Goal: Information Seeking & Learning: Learn about a topic

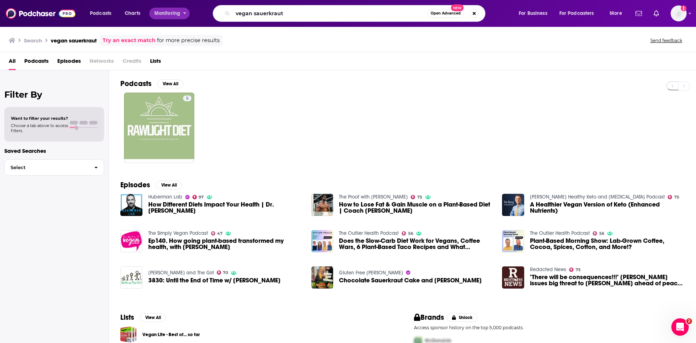
drag, startPoint x: 305, startPoint y: 13, endPoint x: 152, endPoint y: 18, distance: 153.5
click at [152, 18] on div "Podcasts Charts Monitoring vegan sauerkraut Open Advanced New For Business For …" at bounding box center [357, 13] width 544 height 17
type input "[US_STATE]"
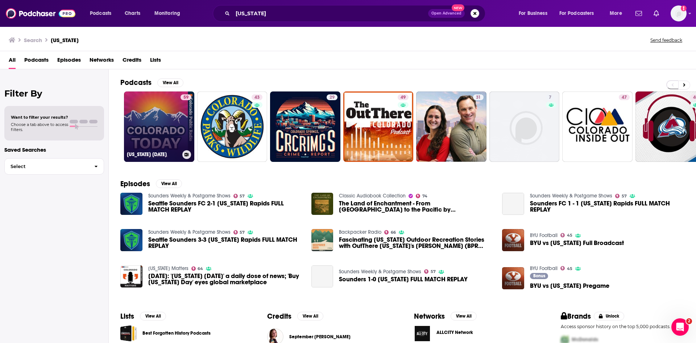
click at [162, 126] on link "59 [US_STATE] [DATE]" at bounding box center [159, 126] width 70 height 70
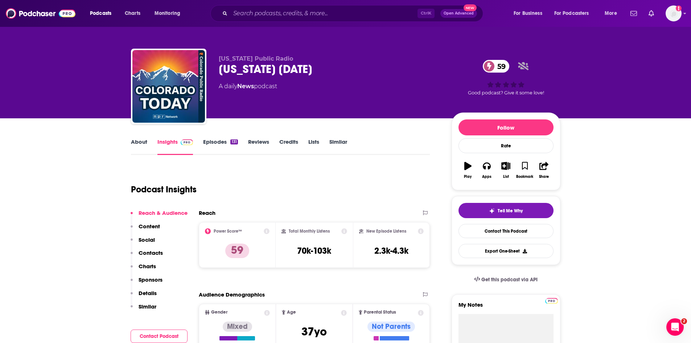
click at [218, 141] on link "Episodes 131" at bounding box center [220, 146] width 34 height 17
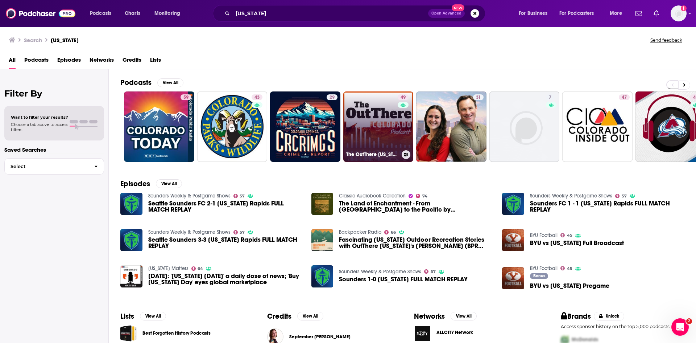
click at [370, 132] on link "49 The OutThere [US_STATE] Podcast" at bounding box center [378, 126] width 70 height 70
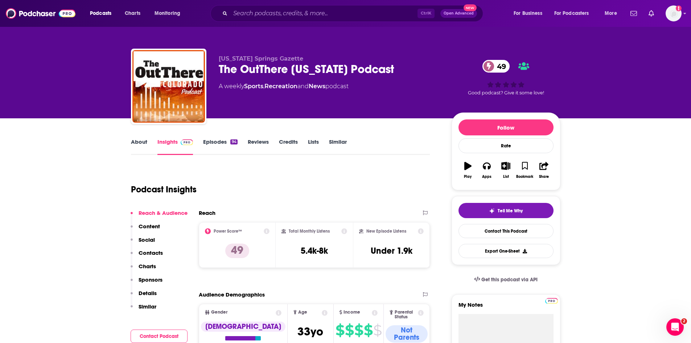
click at [214, 141] on link "Episodes 94" at bounding box center [220, 146] width 34 height 17
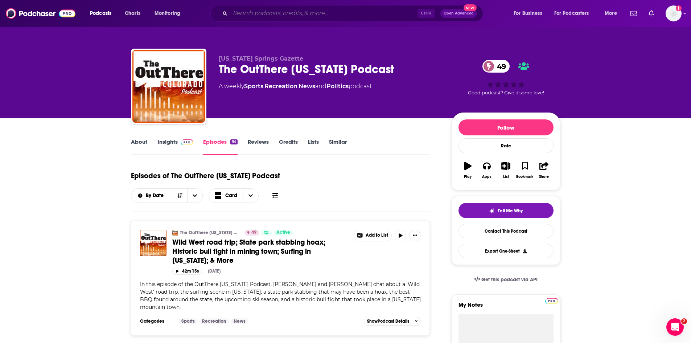
click at [344, 13] on input "Search podcasts, credits, & more..." at bounding box center [323, 14] width 187 height 12
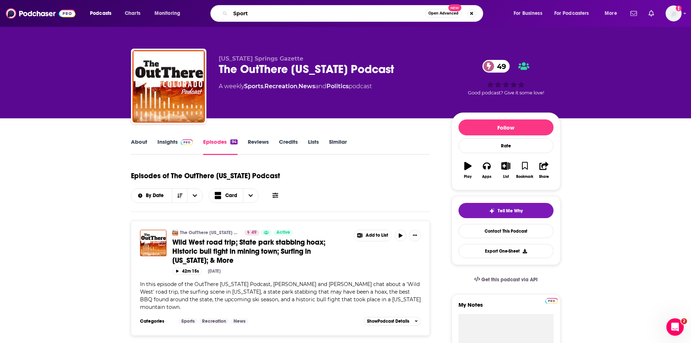
type input "Sports"
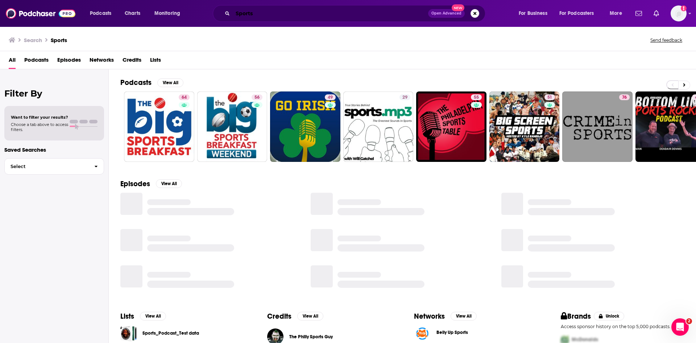
drag, startPoint x: 235, startPoint y: 12, endPoint x: 240, endPoint y: 15, distance: 5.4
click at [235, 12] on input "Sports" at bounding box center [331, 14] width 196 height 12
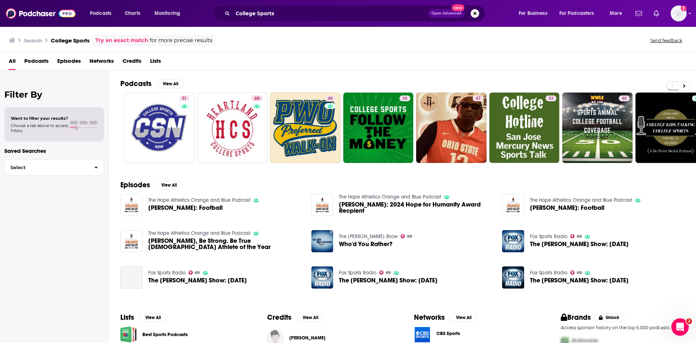
click at [95, 237] on div "Filter By Want to filter your results? Choose a tab above to access filters. Sa…" at bounding box center [54, 241] width 109 height 343
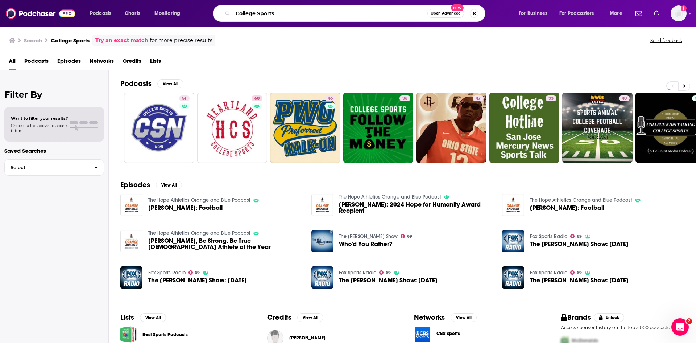
drag, startPoint x: 282, startPoint y: 12, endPoint x: 219, endPoint y: 13, distance: 63.5
click at [219, 13] on div "College Sports Open Advanced New" at bounding box center [349, 13] width 273 height 17
type input "Sports"
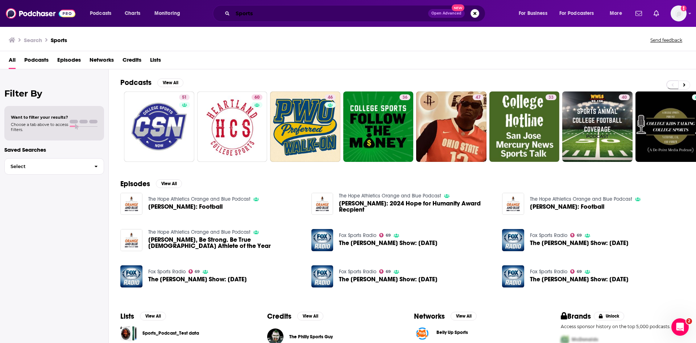
click at [266, 16] on input "Sports" at bounding box center [331, 14] width 196 height 12
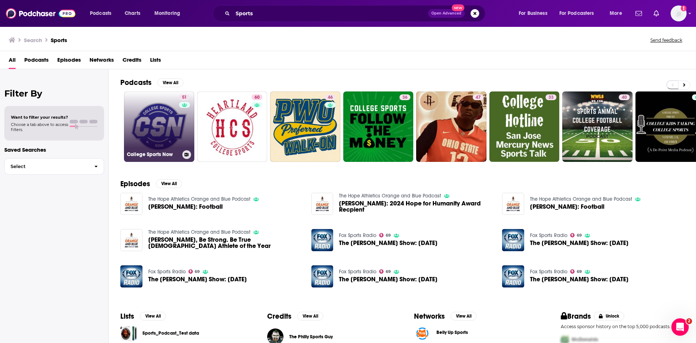
click at [160, 134] on link "51 College Sports Now" at bounding box center [159, 126] width 70 height 70
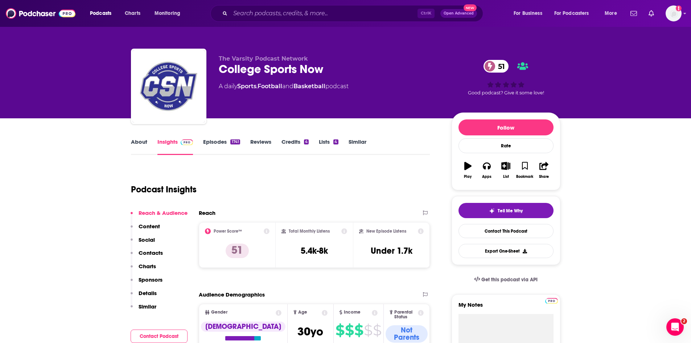
click at [220, 143] on link "Episodes 1741" at bounding box center [221, 146] width 37 height 17
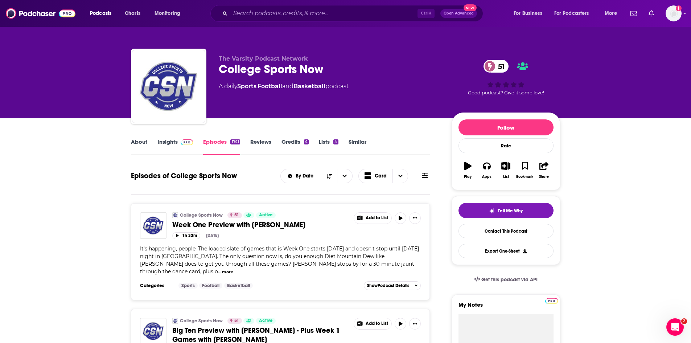
click at [143, 140] on link "About" at bounding box center [139, 146] width 16 height 17
